Goal: Find specific page/section: Find specific page/section

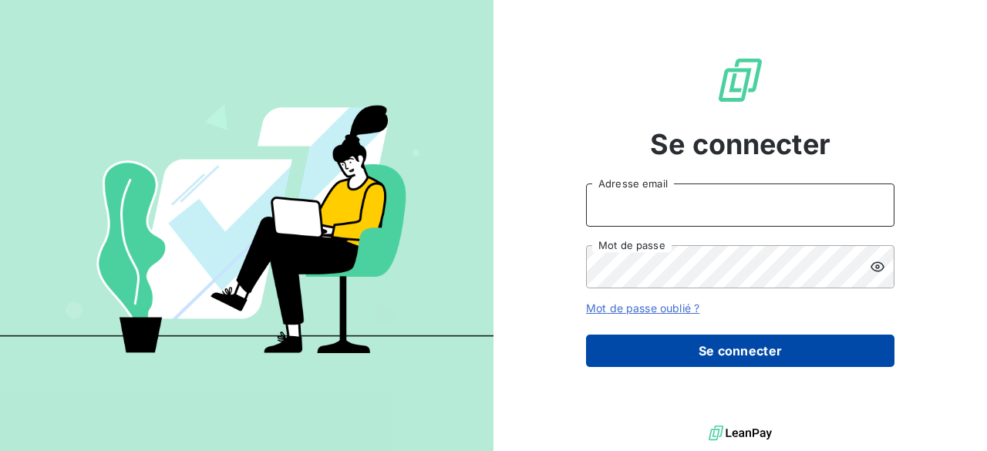
type input "[EMAIL_ADDRESS][DOMAIN_NAME]"
click at [728, 354] on button "Se connecter" at bounding box center [740, 351] width 309 height 32
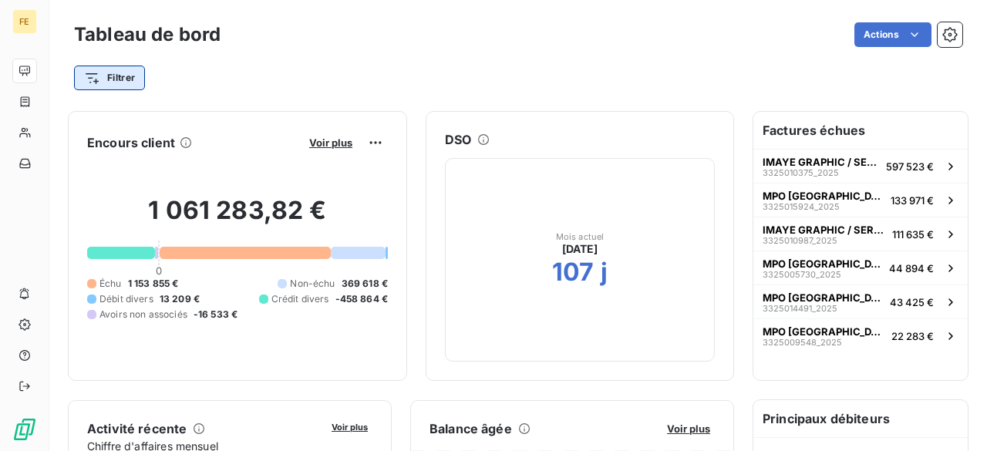
click at [112, 74] on html "FE Tableau de bord Actions Filtrer Encours client Voir plus 1 061 283,82 € 0 Éc…" at bounding box center [493, 225] width 987 height 451
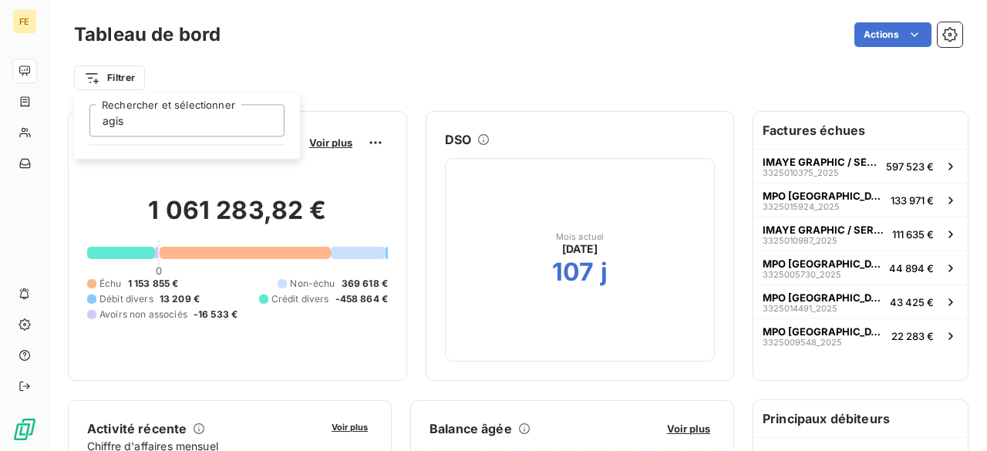
type input "agis"
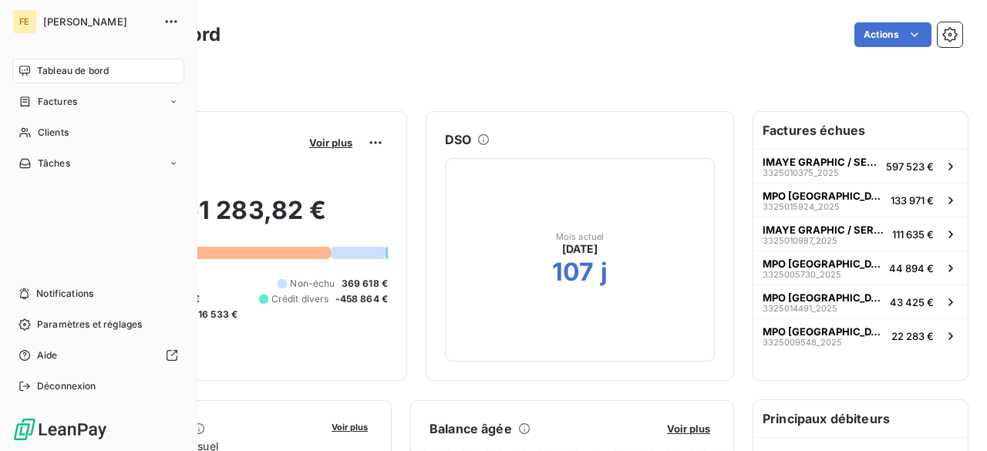
click at [23, 101] on html "FE Fedrigoni Tableau de bord Factures Clients Tâches Notifications Paramètres e…" at bounding box center [493, 225] width 987 height 451
click at [65, 107] on span "Factures" at bounding box center [57, 102] width 39 height 14
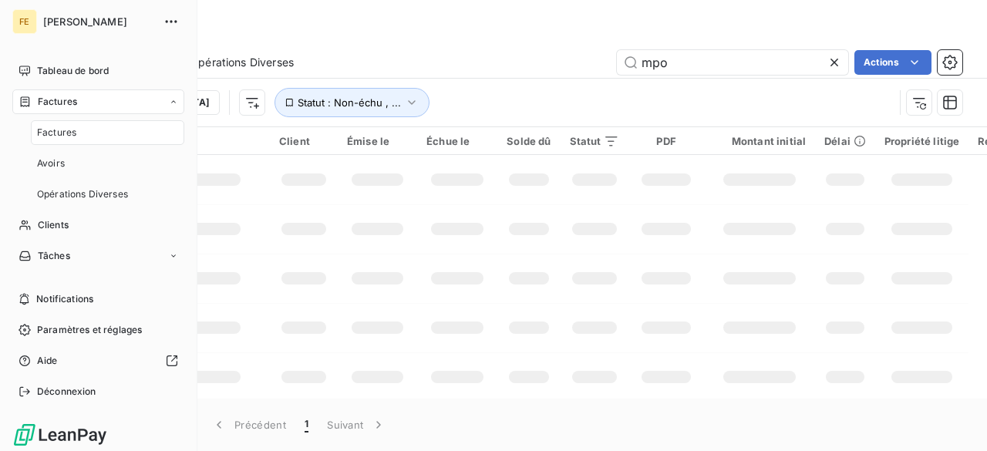
click at [60, 136] on span "Factures" at bounding box center [56, 133] width 39 height 14
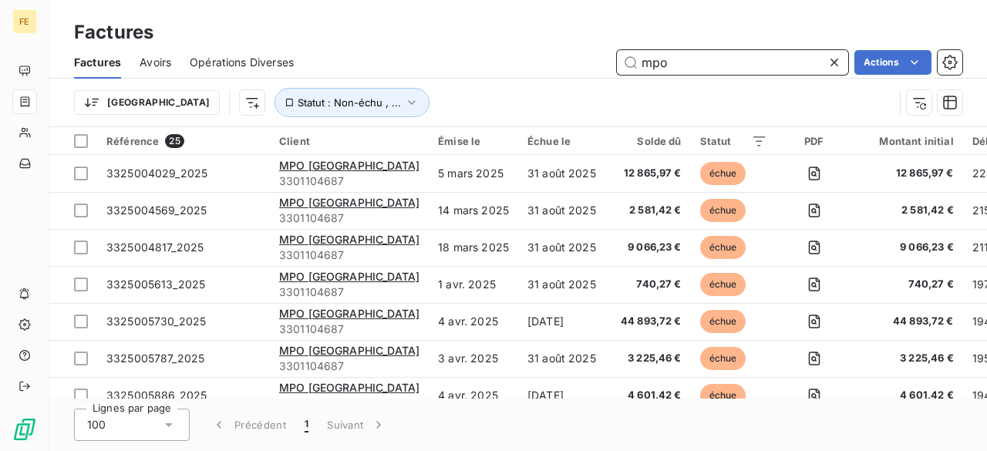
drag, startPoint x: 666, startPoint y: 68, endPoint x: 632, endPoint y: 63, distance: 33.5
click at [632, 63] on input "mpo" at bounding box center [732, 62] width 231 height 25
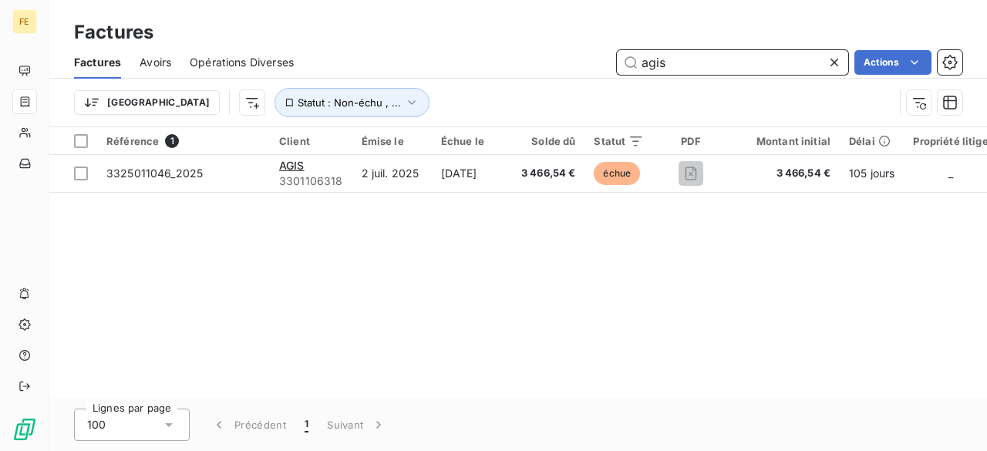
type input "agis"
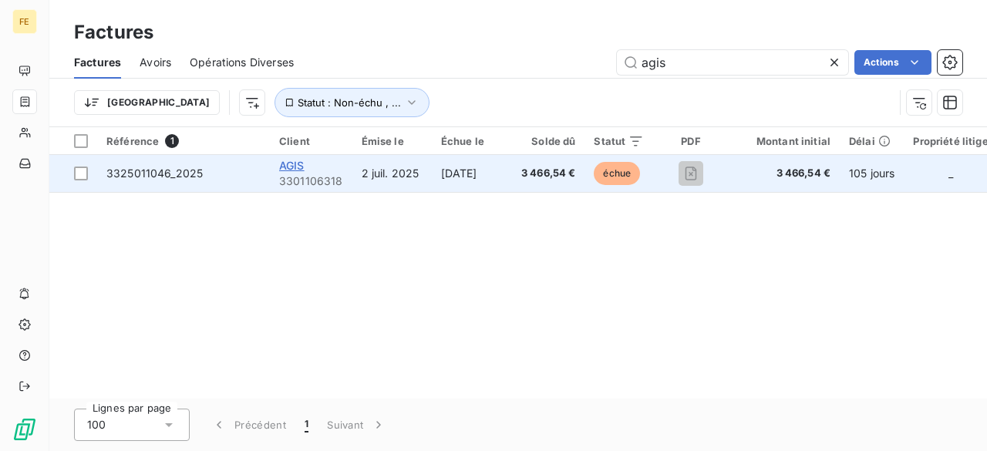
click at [285, 164] on span "AGIS" at bounding box center [291, 165] width 25 height 13
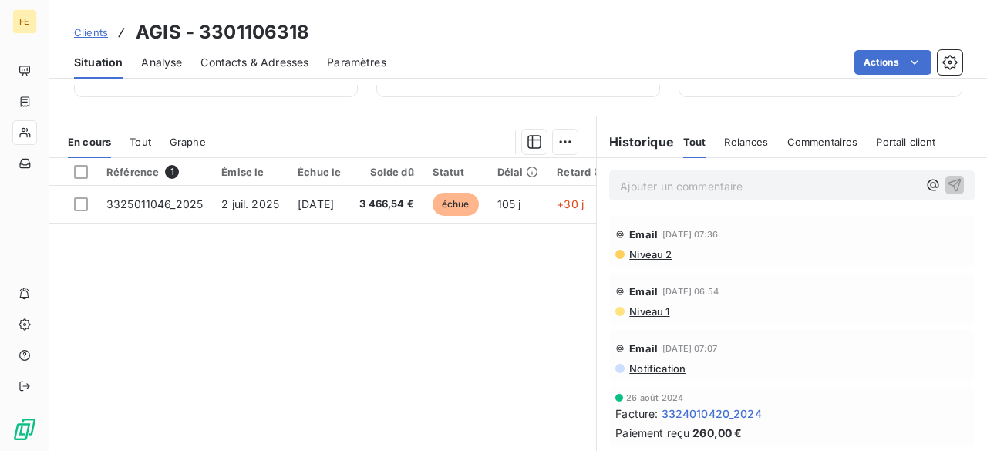
scroll to position [271, 0]
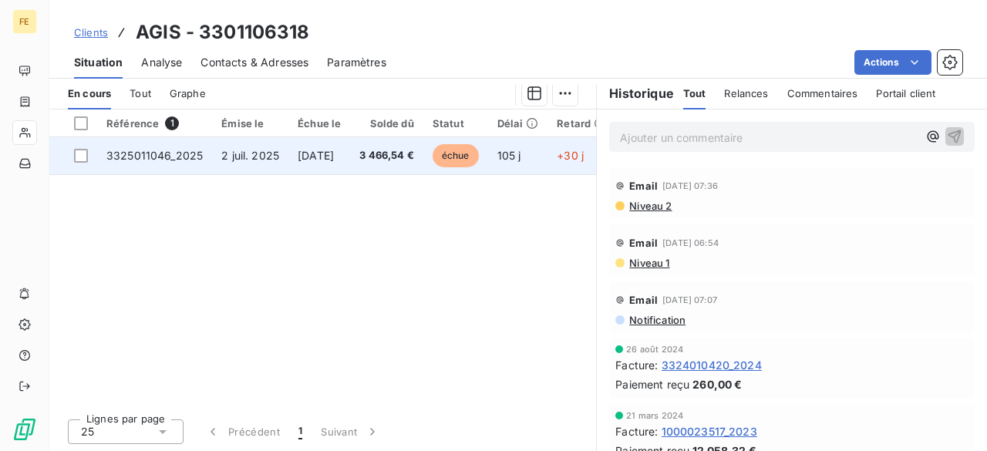
click at [479, 153] on span "échue" at bounding box center [456, 155] width 46 height 23
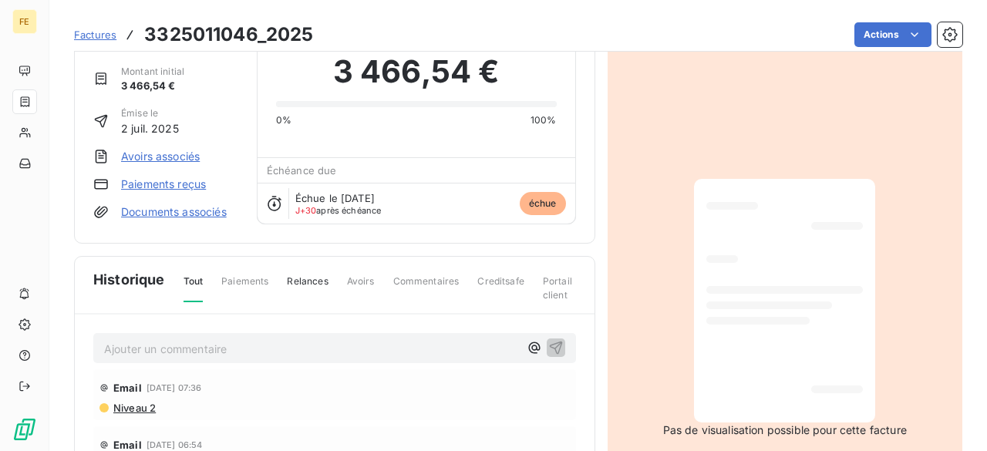
scroll to position [57, 0]
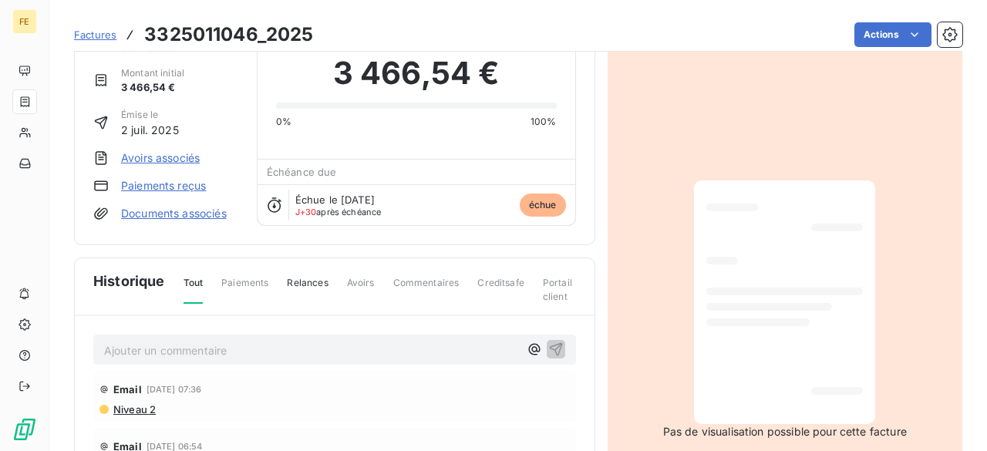
click at [187, 211] on link "Documents associés" at bounding box center [174, 213] width 106 height 15
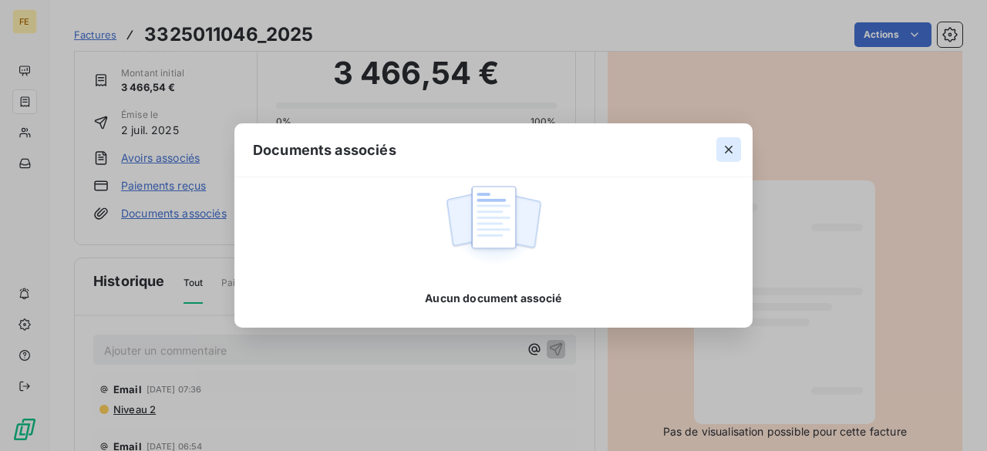
click at [729, 143] on icon "button" at bounding box center [728, 149] width 15 height 15
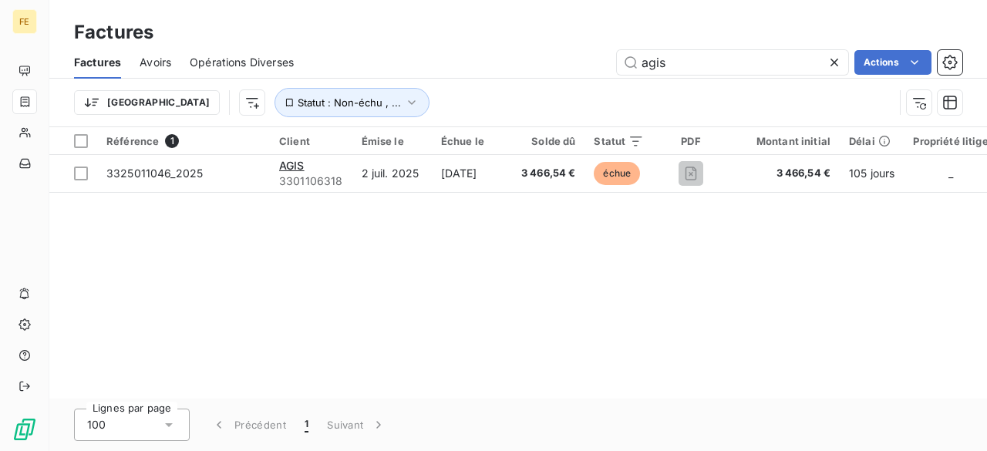
drag, startPoint x: 693, startPoint y: 55, endPoint x: 626, endPoint y: 43, distance: 68.1
click at [626, 43] on div "Factures Factures Avoirs Opérations Diverses agis Actions Trier Statut : Non-éc…" at bounding box center [518, 63] width 938 height 127
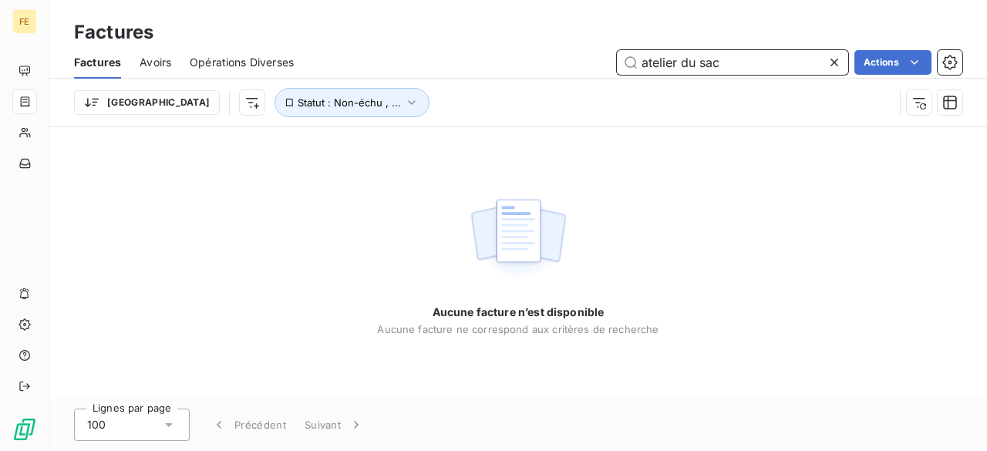
click at [676, 66] on input "atelier du sac" at bounding box center [732, 62] width 231 height 25
type input "les ateliers du sac"
